Goal: Task Accomplishment & Management: Manage account settings

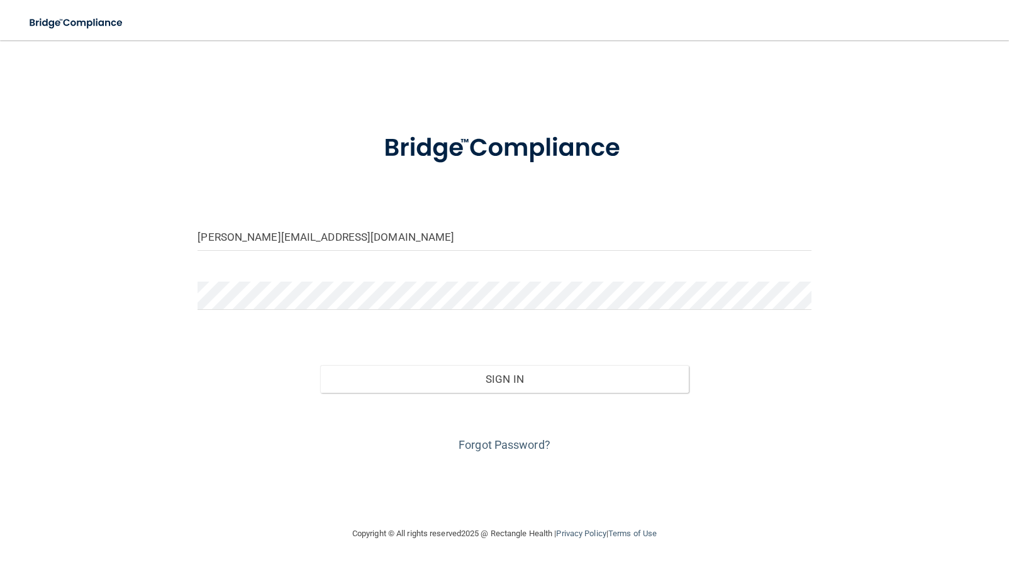
click at [348, 230] on input "[PERSON_NAME][EMAIL_ADDRESS][DOMAIN_NAME]" at bounding box center [503, 237] width 613 height 28
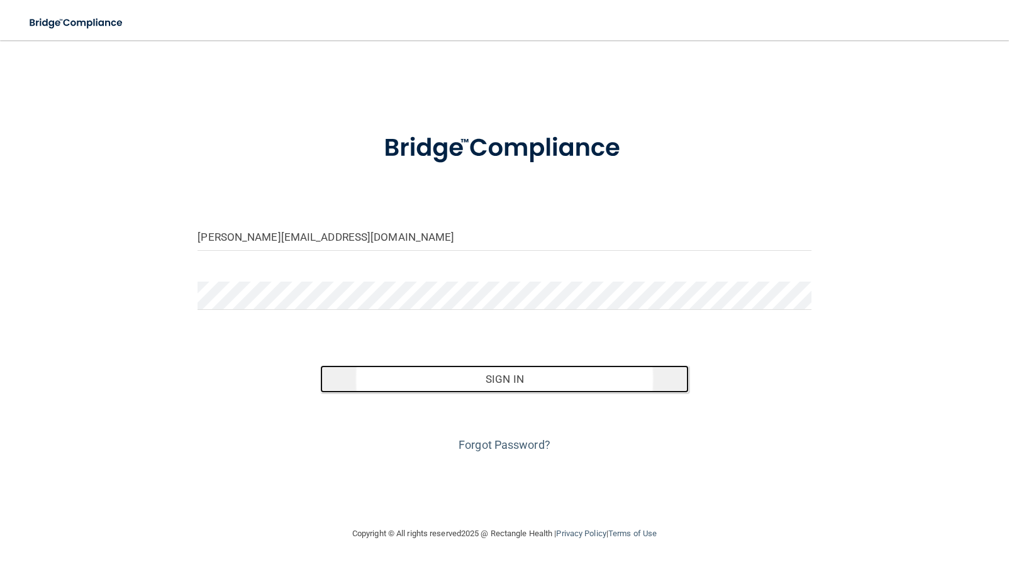
click at [489, 374] on button "Sign In" at bounding box center [504, 379] width 368 height 28
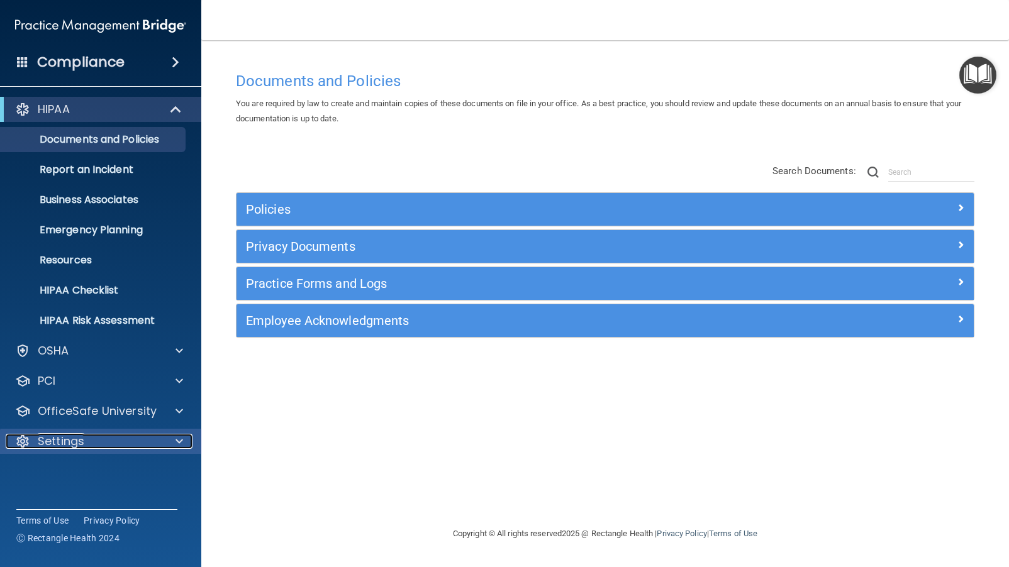
click at [129, 440] on div "Settings" at bounding box center [84, 441] width 156 height 15
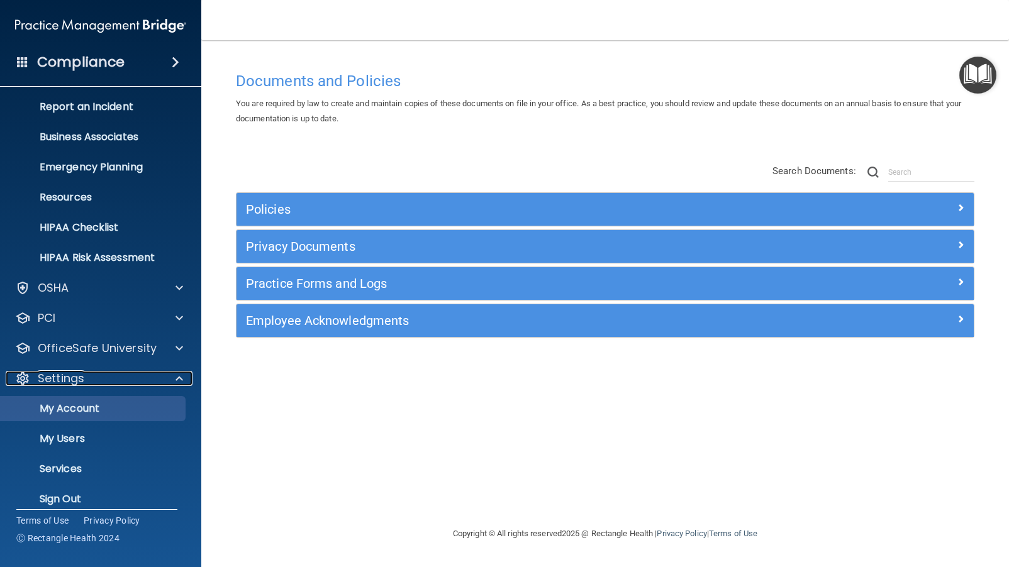
scroll to position [69, 0]
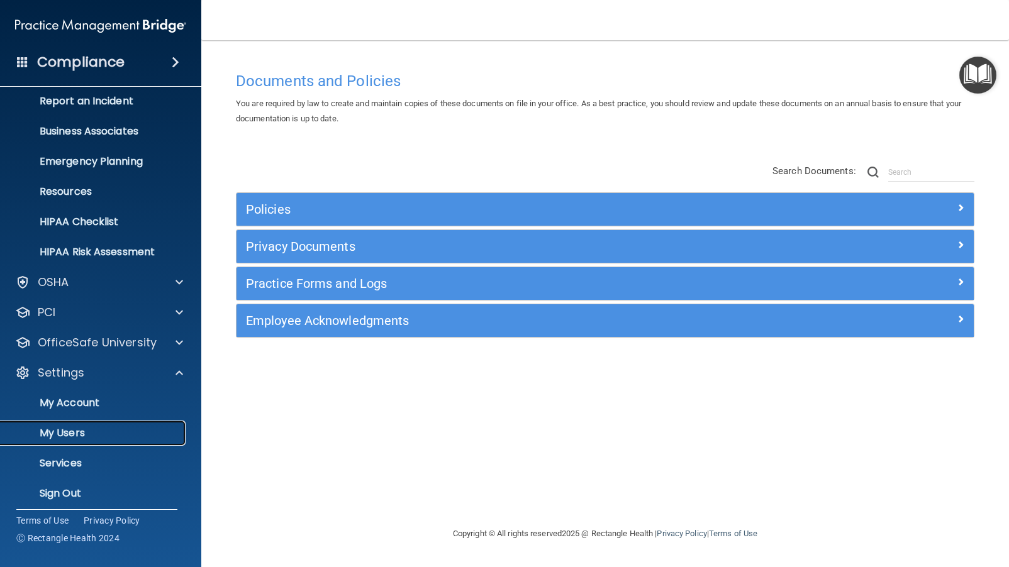
click at [79, 428] on p "My Users" at bounding box center [94, 433] width 172 height 13
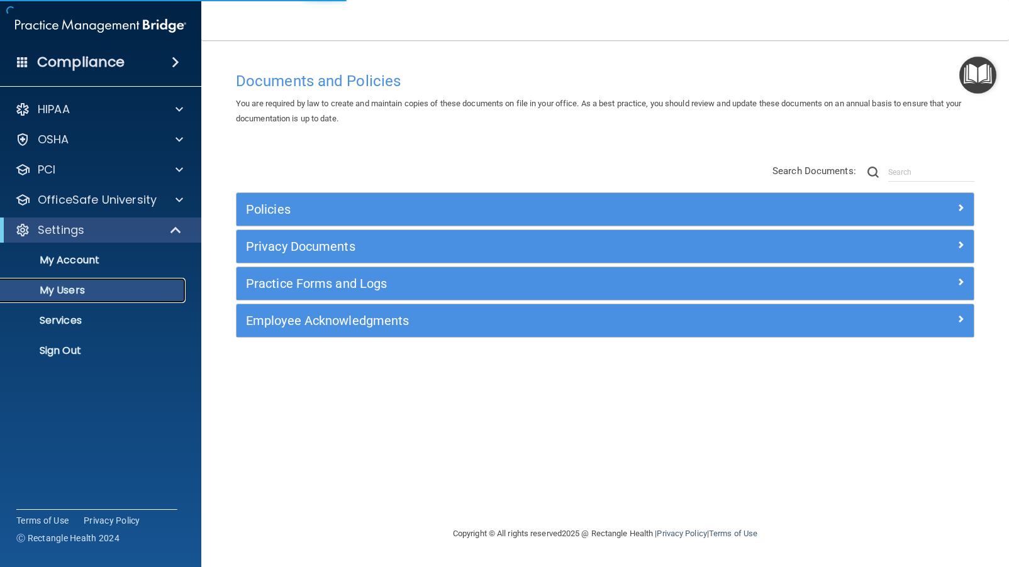
select select "20"
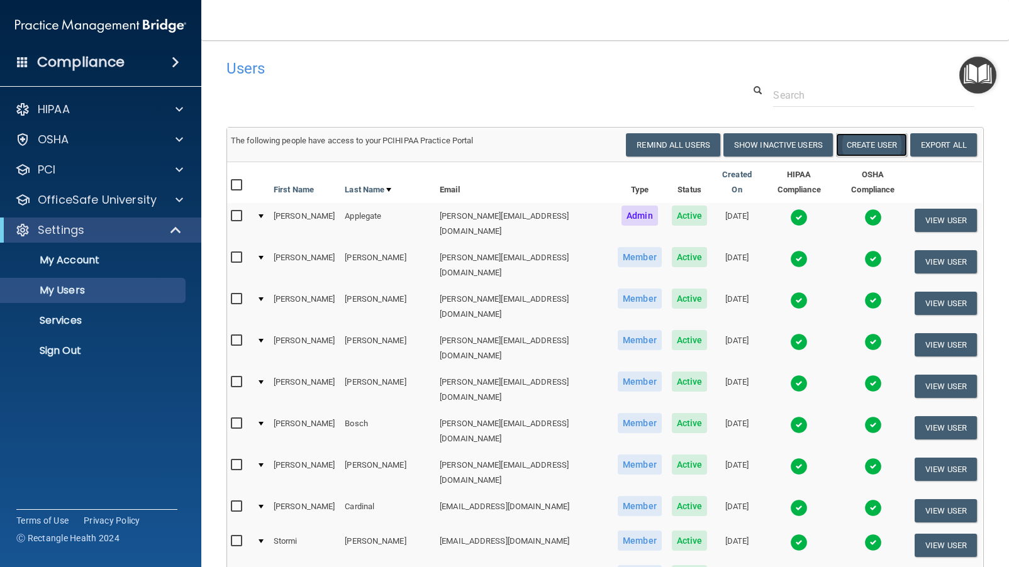
click at [879, 145] on button "Create User" at bounding box center [871, 144] width 71 height 23
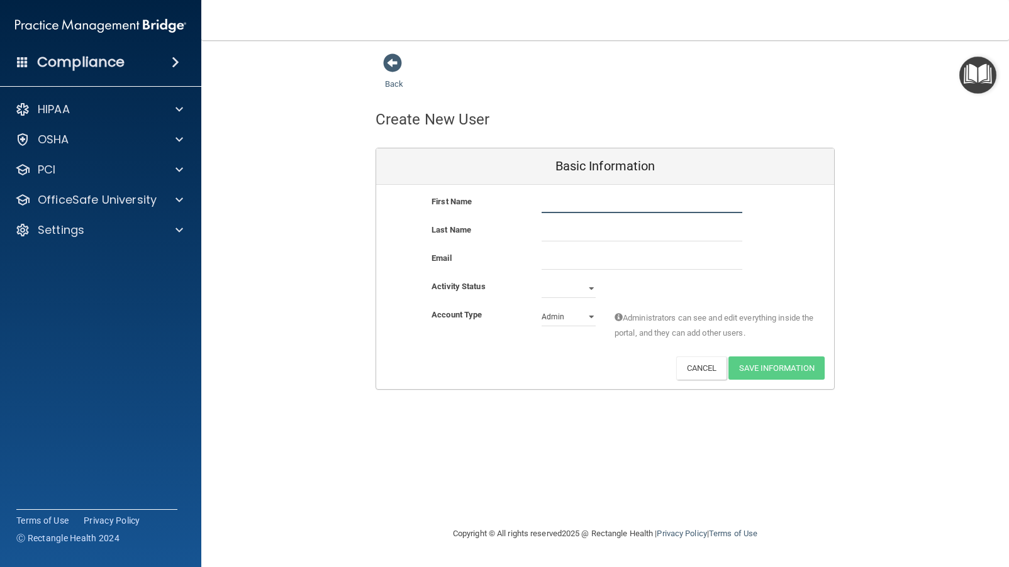
click at [570, 206] on input "text" at bounding box center [642, 203] width 201 height 19
type input "W"
type input "[PERSON_NAME]"
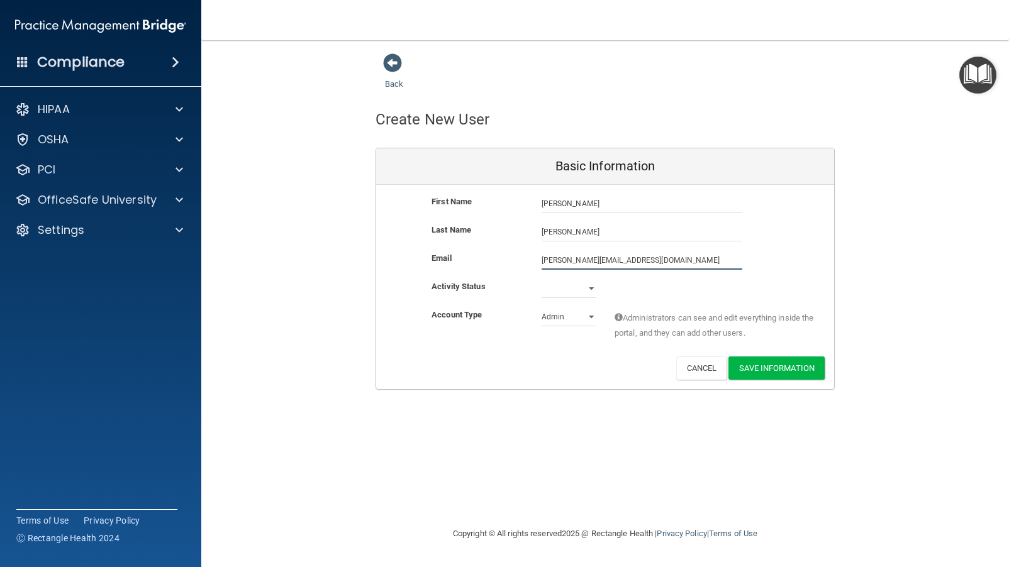
type input "[PERSON_NAME][EMAIL_ADDRESS][DOMAIN_NAME]"
click at [590, 289] on select "Active Inactive" at bounding box center [569, 288] width 54 height 19
select select "active"
click at [542, 279] on select "Active Inactive" at bounding box center [569, 288] width 54 height 19
click at [767, 373] on button "Save Information" at bounding box center [776, 368] width 96 height 23
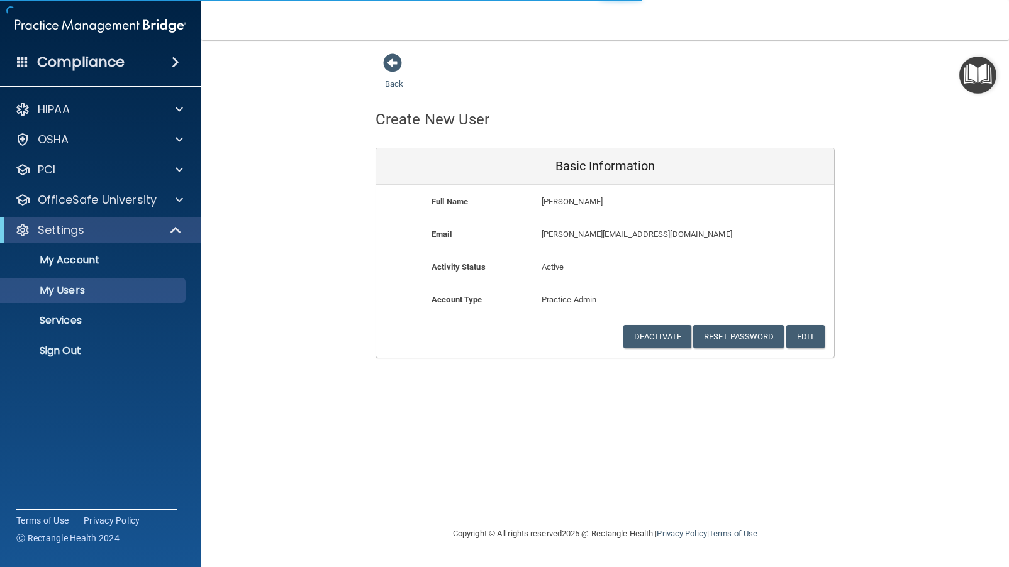
select select "20"
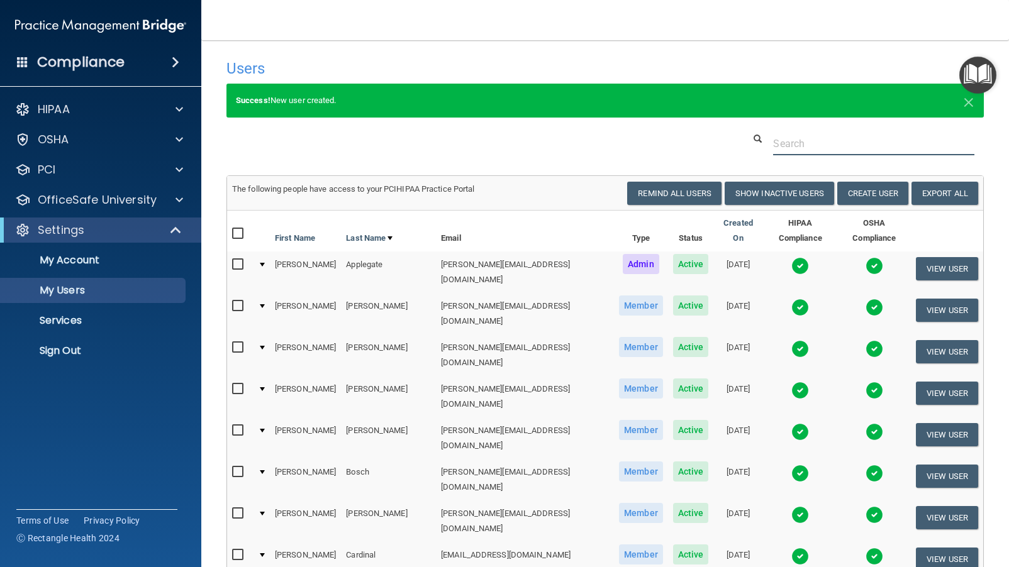
click at [817, 148] on input "text" at bounding box center [873, 143] width 201 height 23
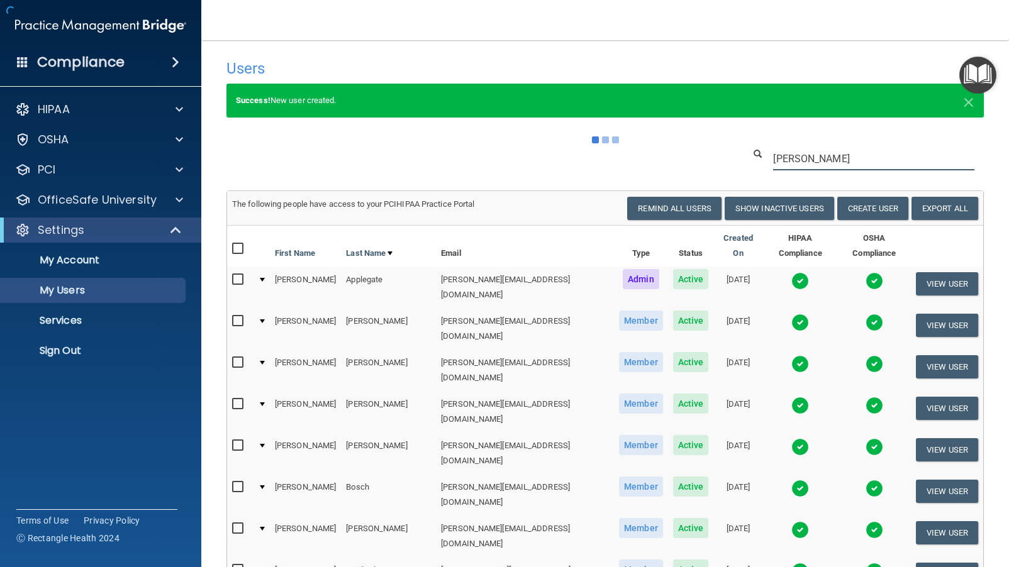
type input "[PERSON_NAME]"
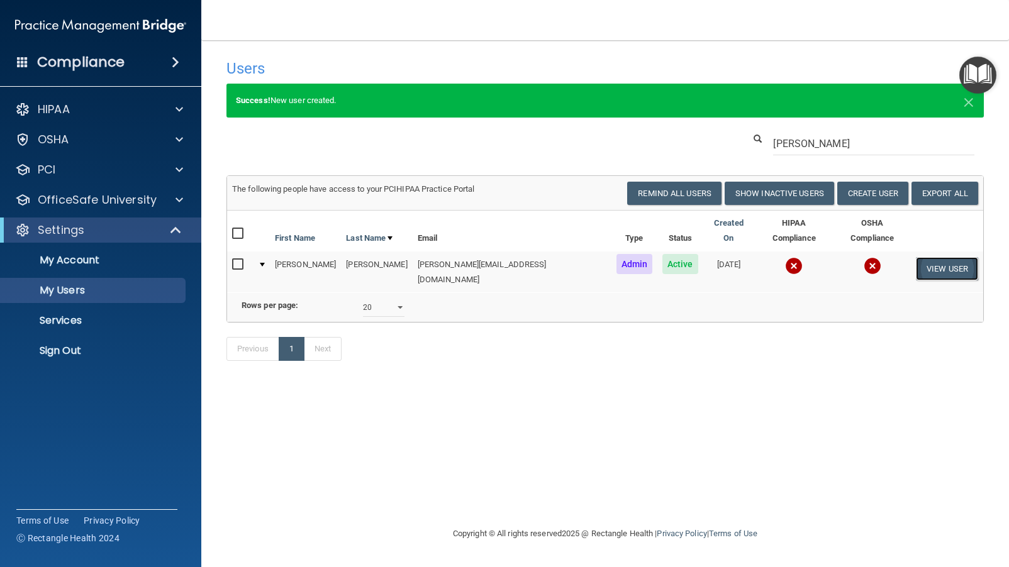
click at [937, 257] on button "View User" at bounding box center [947, 268] width 62 height 23
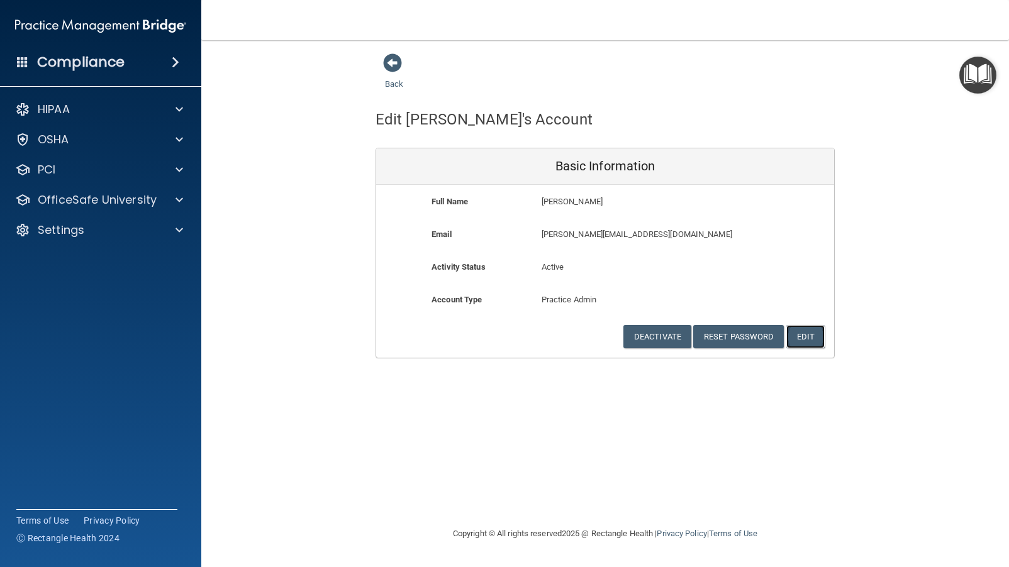
click at [813, 331] on button "Edit" at bounding box center [805, 336] width 38 height 23
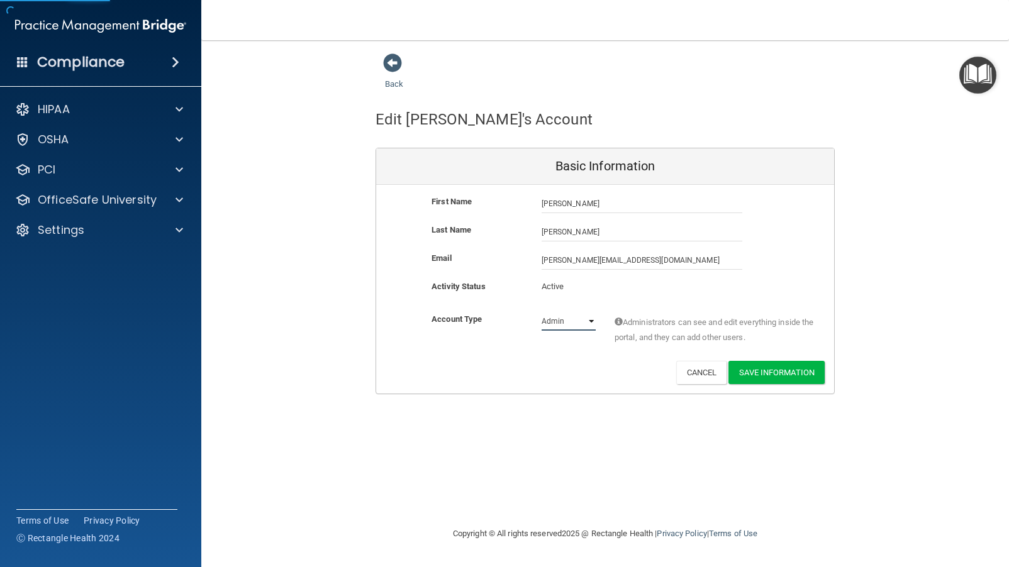
click at [579, 323] on select "Admin Member" at bounding box center [569, 321] width 54 height 19
select select "practice_member"
click at [542, 312] on select "Admin Member" at bounding box center [569, 321] width 54 height 19
click at [801, 375] on button "Save Information" at bounding box center [776, 372] width 96 height 23
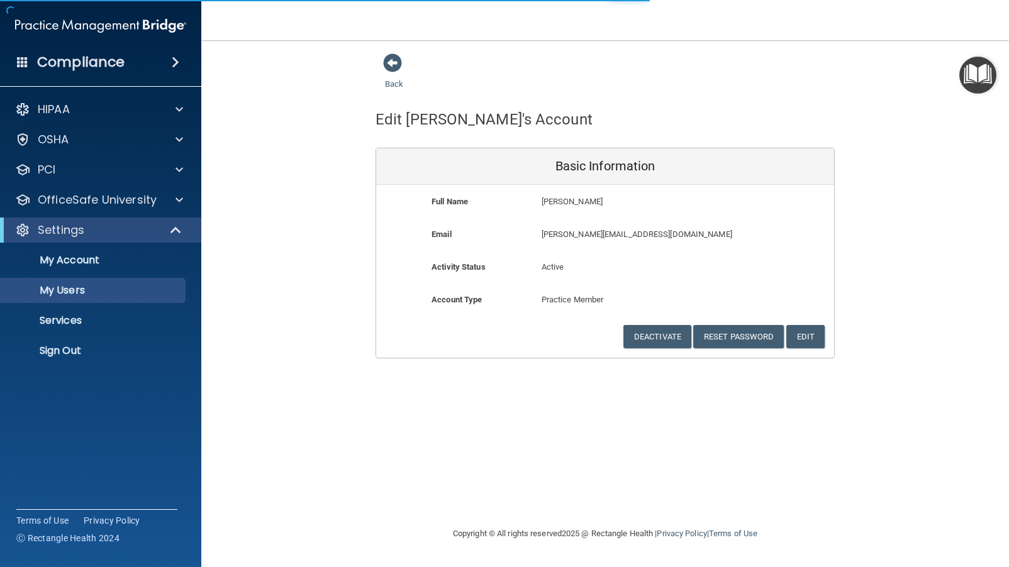
select select "20"
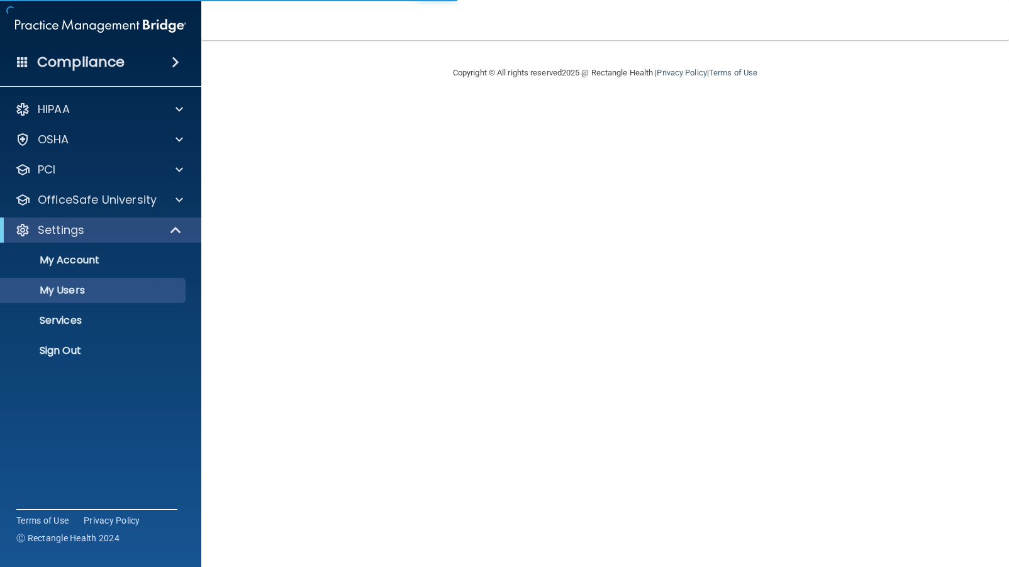
select select "20"
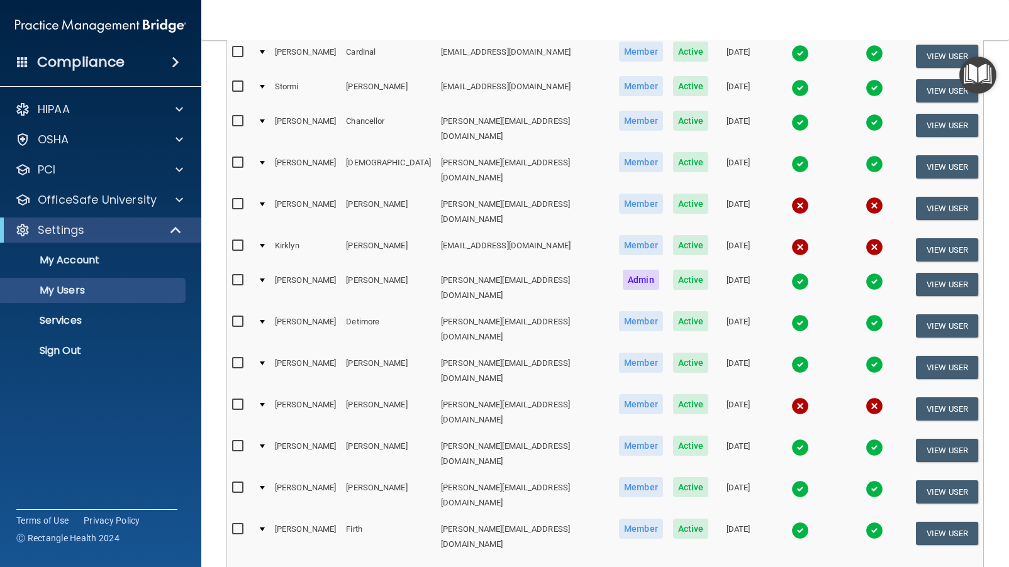
scroll to position [492, 0]
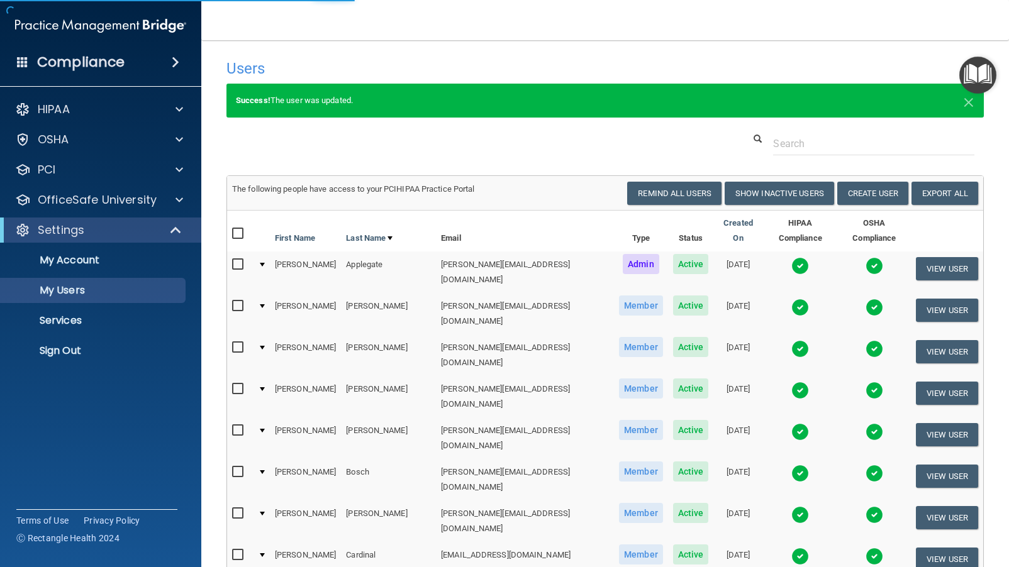
select select "20"
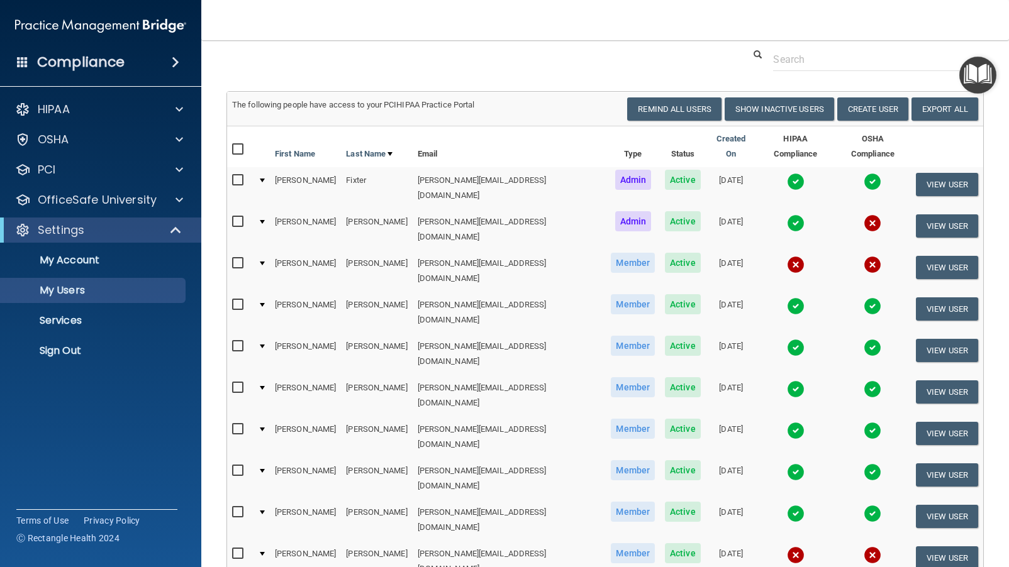
scroll to position [38, 0]
